Goal: Communication & Community: Ask a question

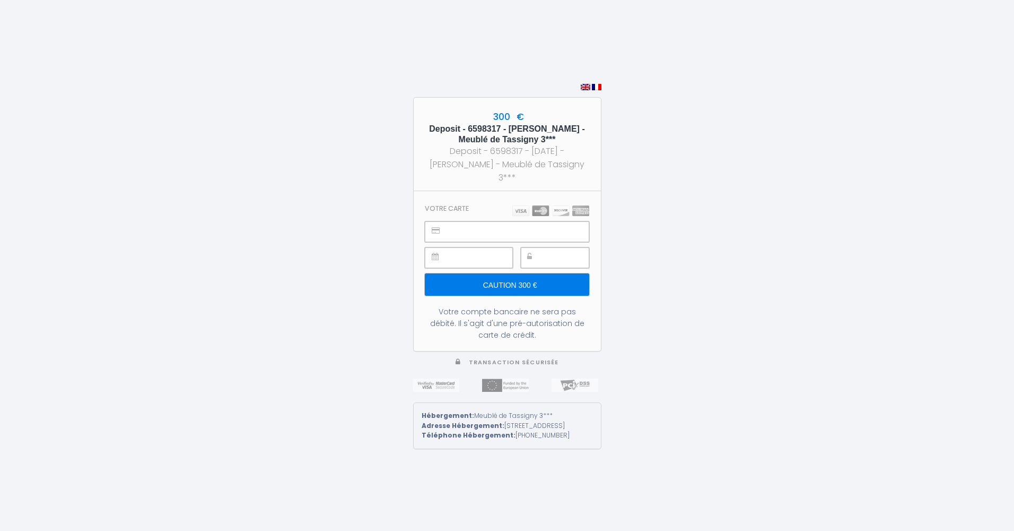
click at [514, 281] on input "Caution 300 €" at bounding box center [507, 284] width 164 height 22
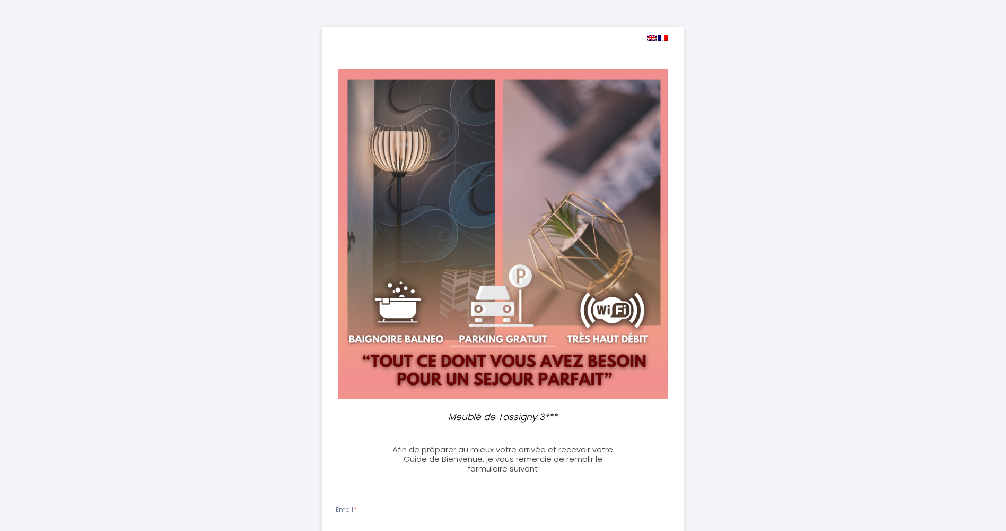
select select
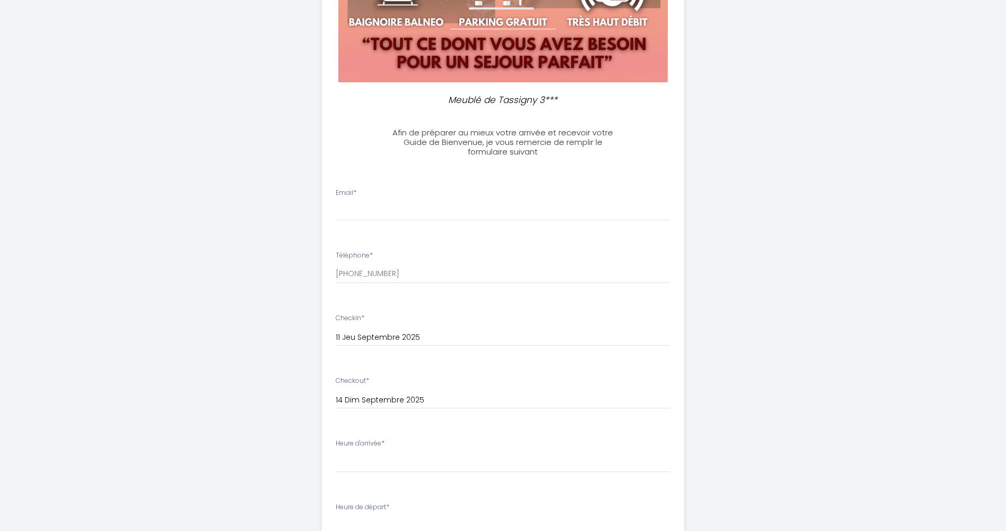
scroll to position [318, 0]
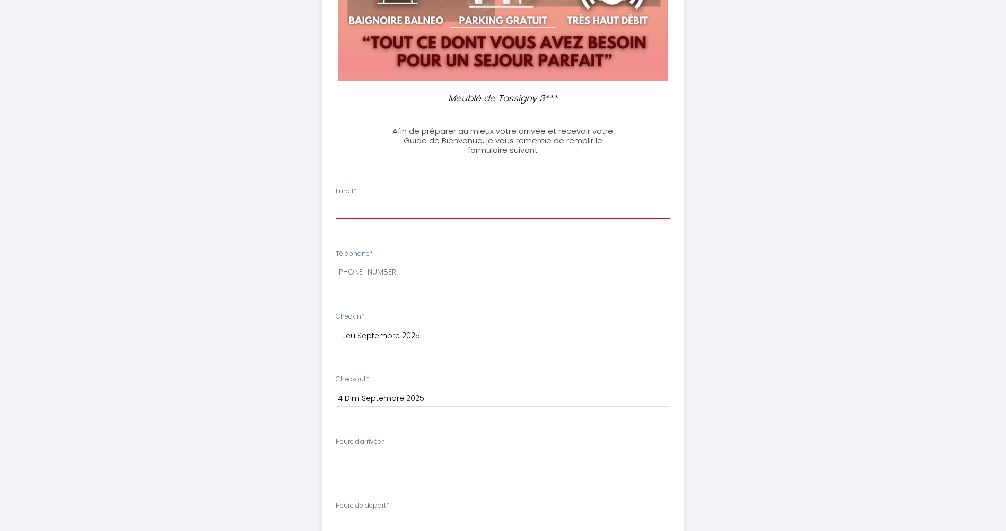
click at [411, 216] on input "Email *" at bounding box center [503, 209] width 335 height 19
type input "[PERSON_NAME][EMAIL_ADDRESS][DOMAIN_NAME]"
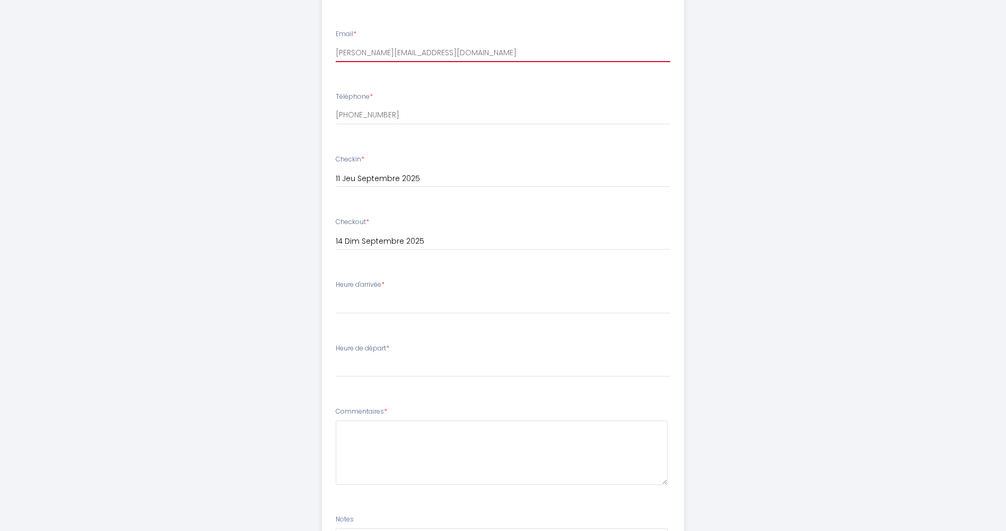
scroll to position [477, 0]
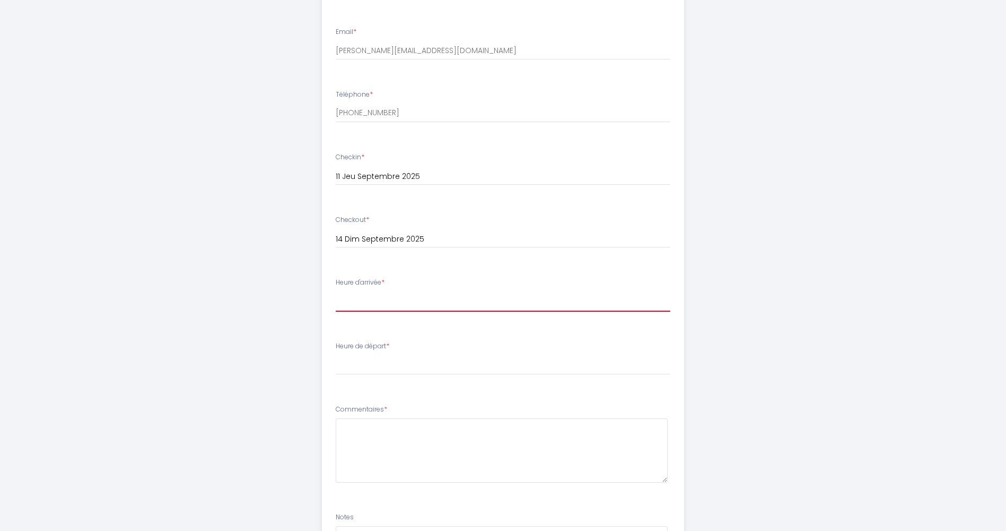
click at [356, 303] on select "16:00 16:30 17:00 17:30 18:00 18:30 19:00 19:30 20:00 20:30 21:00 21:30 22:00 2…" at bounding box center [503, 301] width 335 height 20
select select "16:00"
click at [336, 291] on select "16:00 16:30 17:00 17:30 18:00 18:30 19:00 19:30 20:00 20:30 21:00 21:30 22:00 2…" at bounding box center [503, 301] width 335 height 20
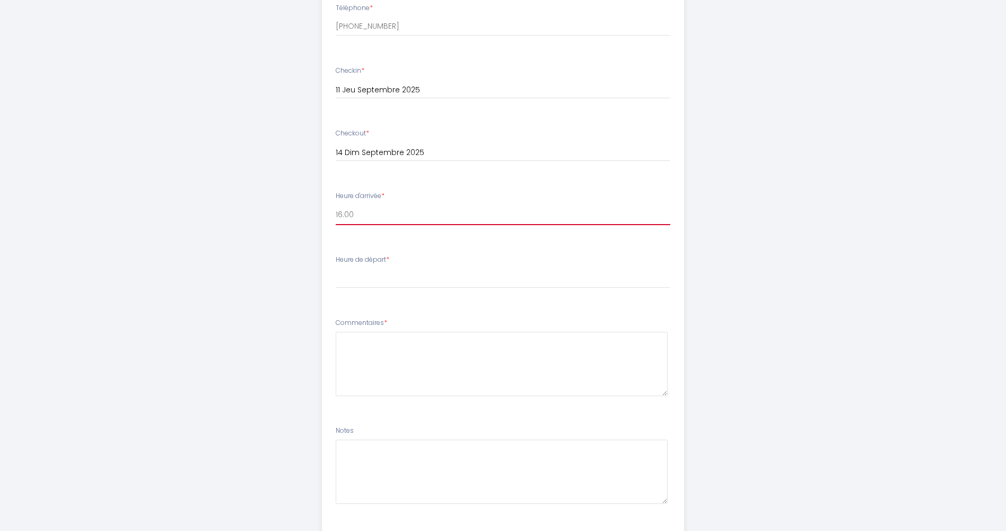
scroll to position [628, 0]
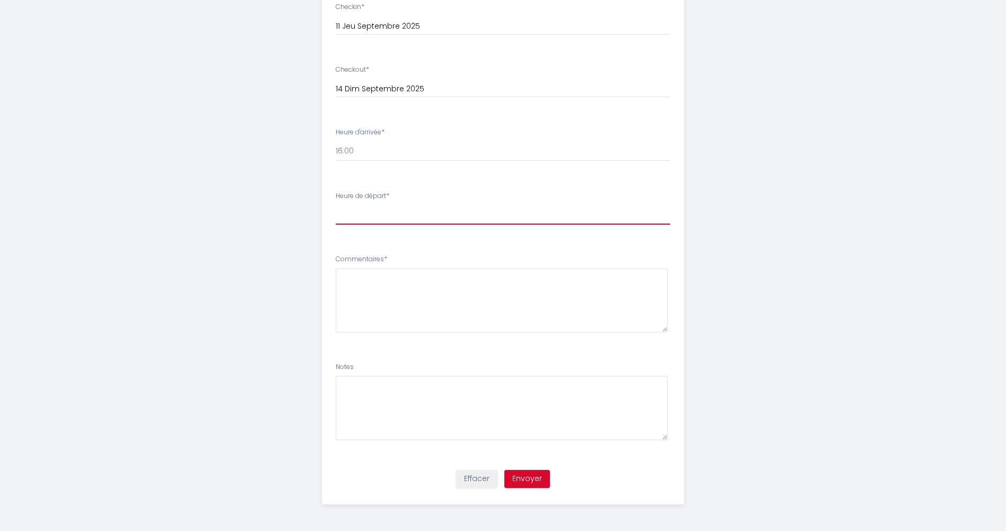
click at [354, 209] on select "00:00 00:30 01:00 01:30 02:00 02:30 03:00 03:30 04:00 04:30 05:00 05:30 06:00 0…" at bounding box center [503, 214] width 335 height 20
select select "11:00"
click at [336, 204] on select "00:00 00:30 01:00 01:30 02:00 02:30 03:00 03:30 04:00 04:30 05:00 05:30 06:00 0…" at bounding box center [503, 214] width 335 height 20
click at [421, 276] on textarea at bounding box center [502, 300] width 332 height 64
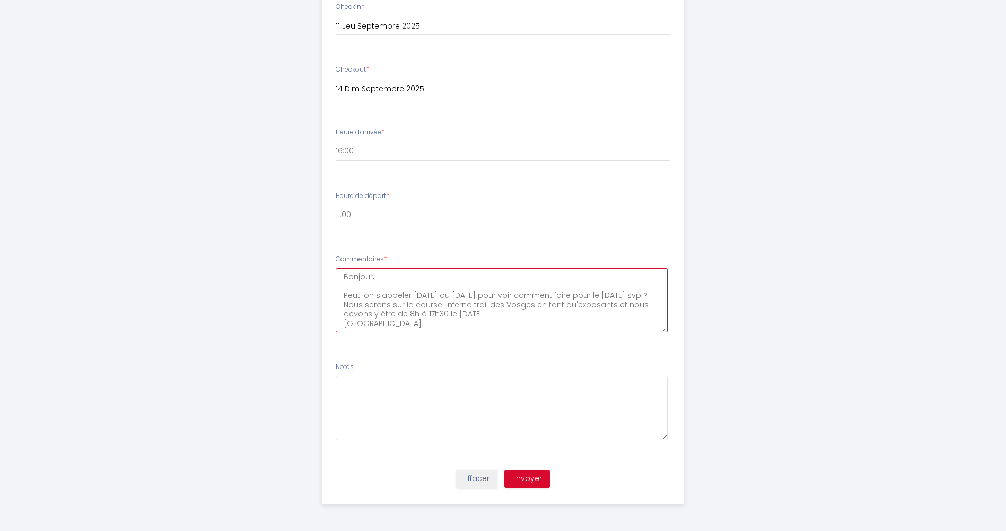
scroll to position [15, 0]
type textarea "Bonjour, Peut-on s'appeler [DATE] ou [DATE] pour voir comment faire pour le [DA…"
click at [523, 481] on button "Envoyer" at bounding box center [528, 479] width 46 height 18
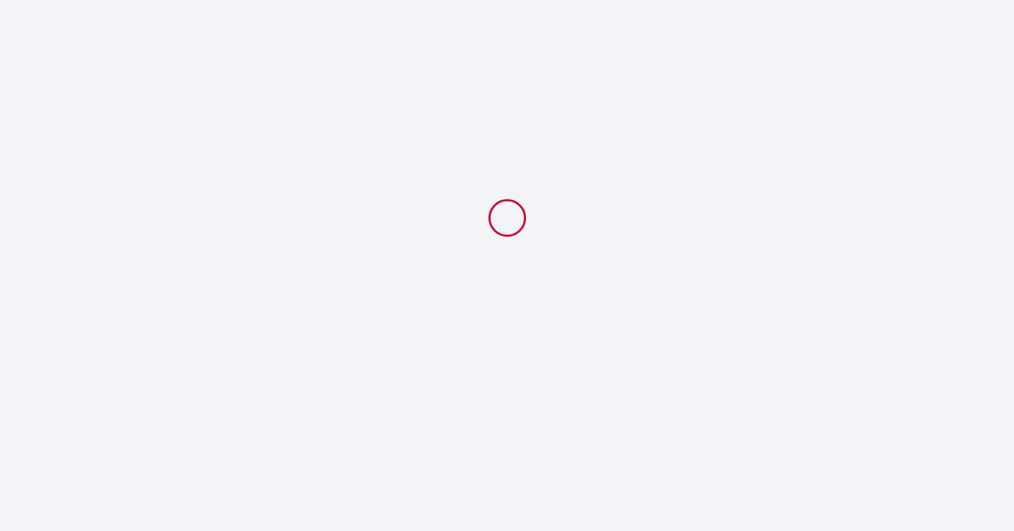
select select "11:00"
